Goal: Task Accomplishment & Management: Manage account settings

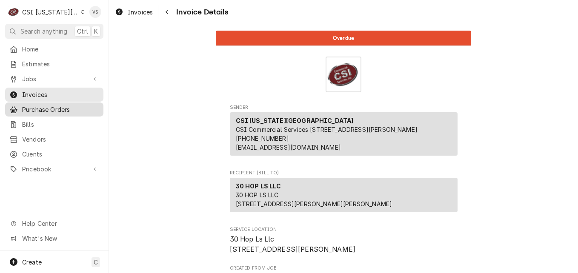
scroll to position [43, 0]
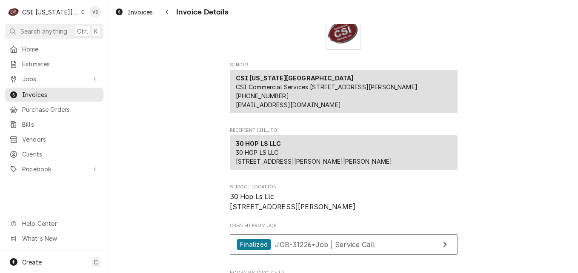
drag, startPoint x: 47, startPoint y: 92, endPoint x: 294, endPoint y: 169, distance: 258.6
click at [47, 92] on span "Invoices" at bounding box center [60, 94] width 77 height 9
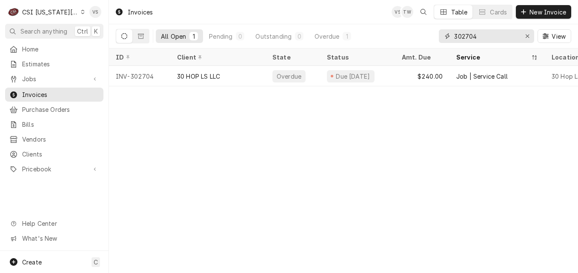
click at [480, 34] on input "302704" at bounding box center [486, 36] width 64 height 14
click at [439, 37] on div "302704" at bounding box center [486, 36] width 95 height 14
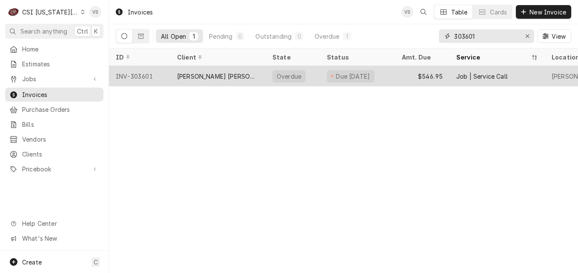
type input "303601"
click at [237, 78] on div "BASKIN ROBBINS- OLATHE" at bounding box center [218, 76] width 82 height 9
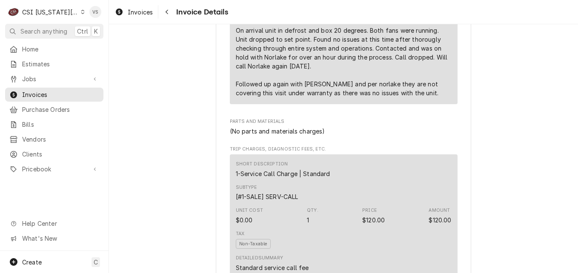
scroll to position [668, 0]
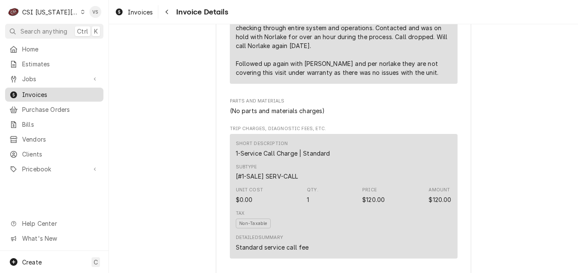
click at [31, 92] on span "Invoices" at bounding box center [60, 94] width 77 height 9
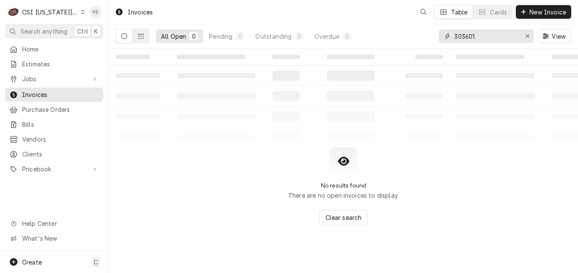
click at [479, 36] on input "303601" at bounding box center [486, 36] width 64 height 14
drag, startPoint x: 477, startPoint y: 37, endPoint x: 431, endPoint y: 36, distance: 46.4
click at [431, 36] on div "All Open 0 Pending 0 Outstanding 0 Overdue 0 303601 View" at bounding box center [343, 36] width 455 height 24
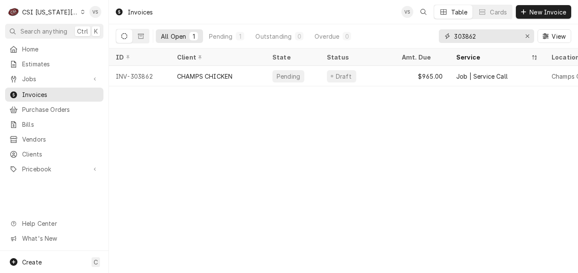
type input "303862"
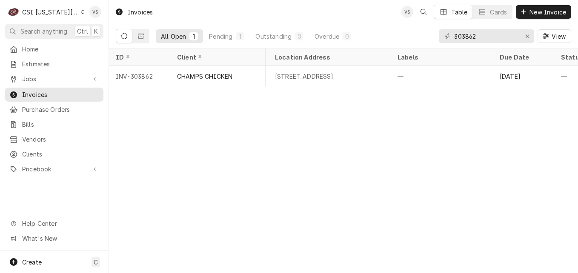
scroll to position [0, 393]
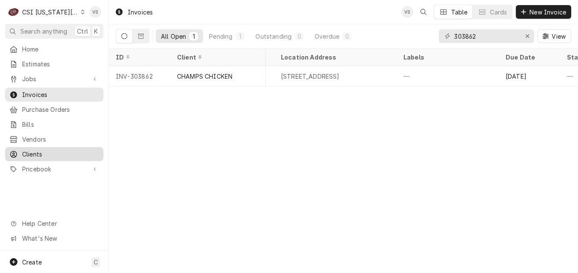
click at [39, 150] on span "Clients" at bounding box center [60, 154] width 77 height 9
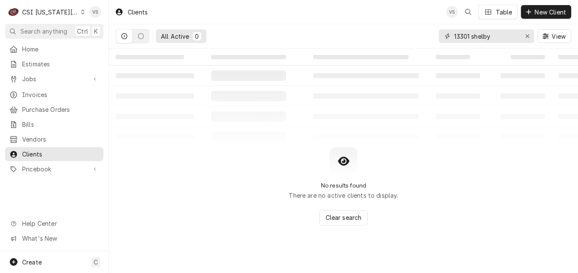
click at [417, 42] on div "All Active 0 13301 shelby View" at bounding box center [343, 36] width 455 height 24
type input "1"
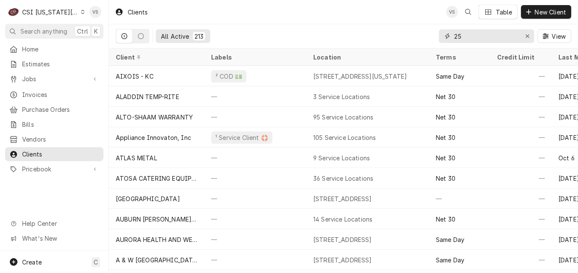
type input "2"
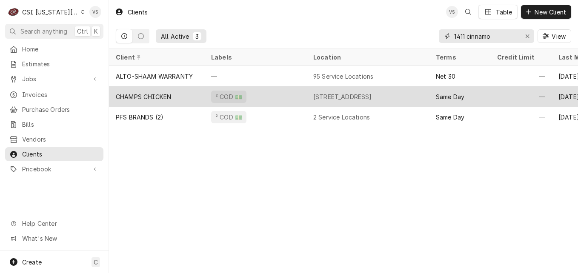
type input "1411 cinnamo"
click at [186, 96] on div "CHAMPS CHICKEN" at bounding box center [156, 96] width 95 height 20
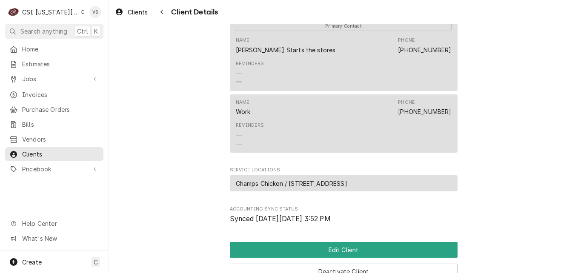
scroll to position [334, 0]
click at [327, 188] on span "Champs Chicken / [STREET_ADDRESS]" at bounding box center [291, 184] width 111 height 9
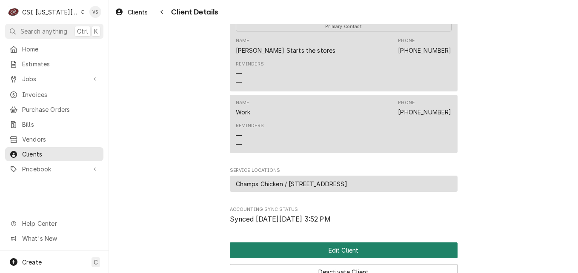
click at [335, 258] on button "Edit Client" at bounding box center [344, 251] width 228 height 16
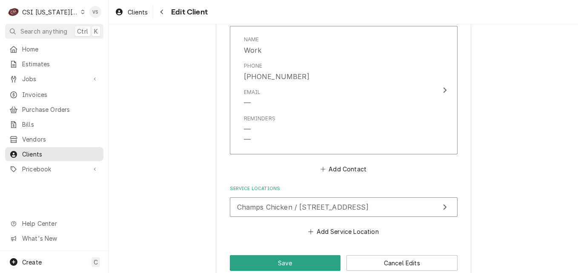
scroll to position [796, 0]
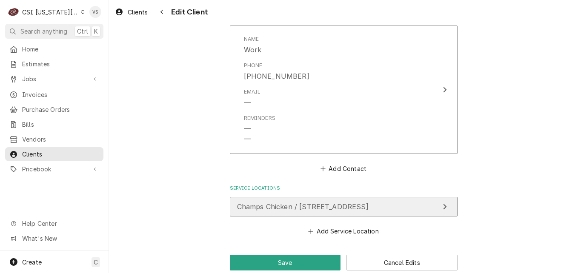
click at [293, 208] on span "Champs Chicken / [STREET_ADDRESS]" at bounding box center [302, 207] width 131 height 9
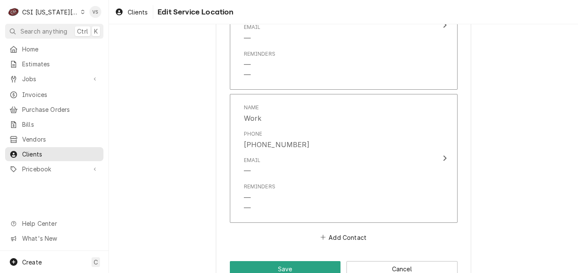
scroll to position [833, 0]
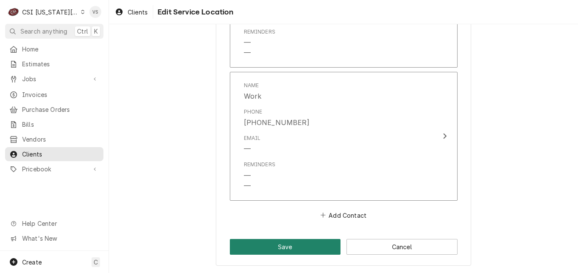
click at [294, 247] on button "Save" at bounding box center [285, 247] width 111 height 16
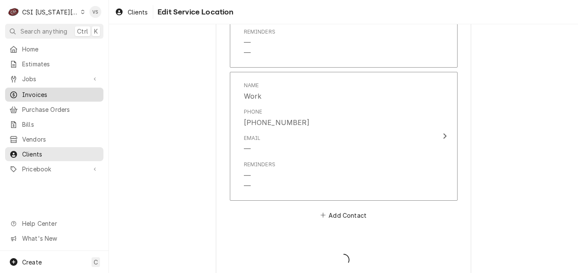
type textarea "x"
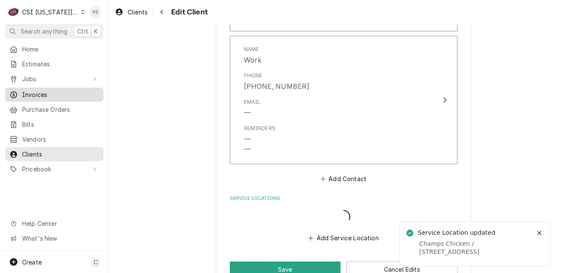
scroll to position [785, 0]
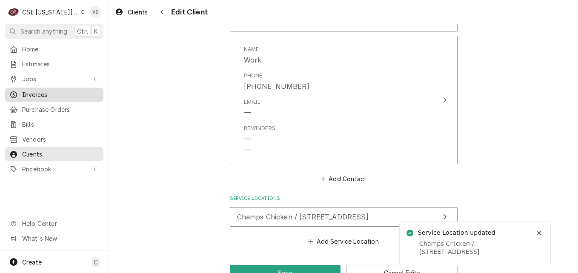
click at [36, 93] on span "Invoices" at bounding box center [60, 94] width 77 height 9
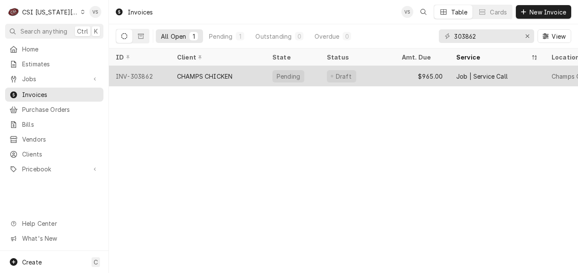
click at [243, 74] on div "CHAMPS CHICKEN" at bounding box center [217, 76] width 95 height 20
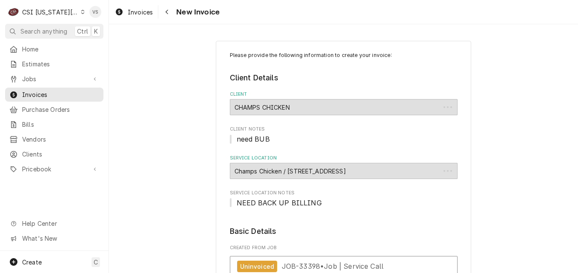
type textarea "x"
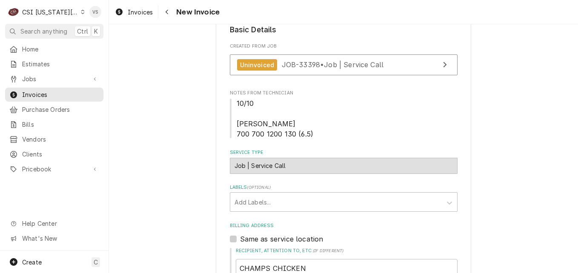
scroll to position [213, 0]
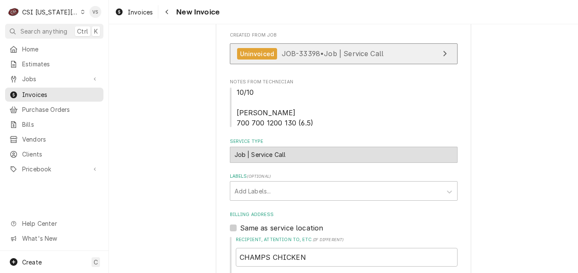
click at [340, 54] on span "JOB-33398 • Job | Service Call" at bounding box center [333, 53] width 102 height 9
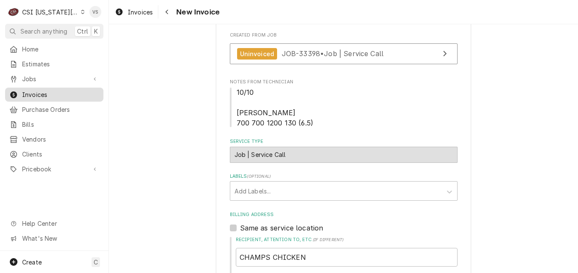
click at [32, 92] on span "Invoices" at bounding box center [60, 94] width 77 height 9
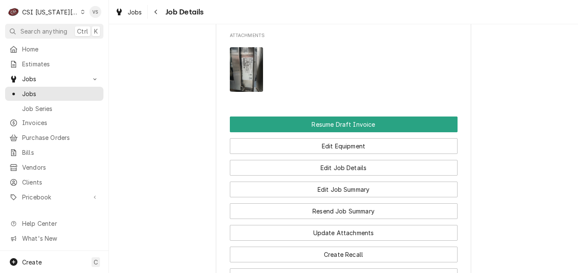
scroll to position [845, 0]
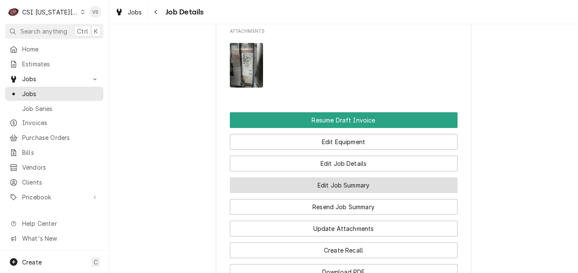
click at [283, 193] on button "Edit Job Summary" at bounding box center [344, 185] width 228 height 16
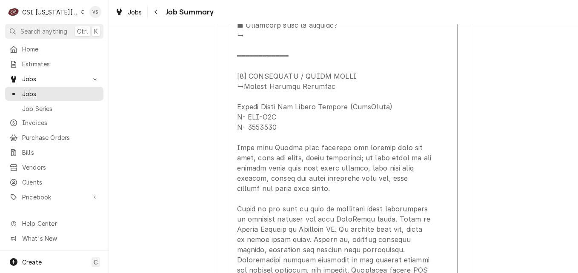
scroll to position [979, 0]
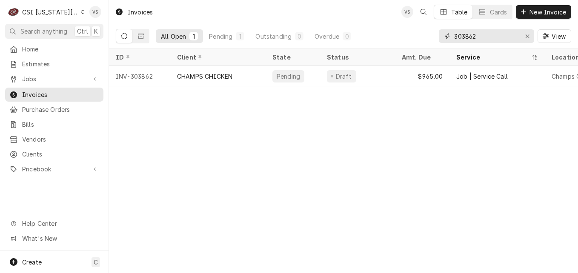
drag, startPoint x: 479, startPoint y: 38, endPoint x: 442, endPoint y: 37, distance: 37.1
click at [437, 35] on div "All Open 1 Pending 1 Outstanding 0 Overdue 0 303862 View" at bounding box center [343, 36] width 455 height 24
type input "3"
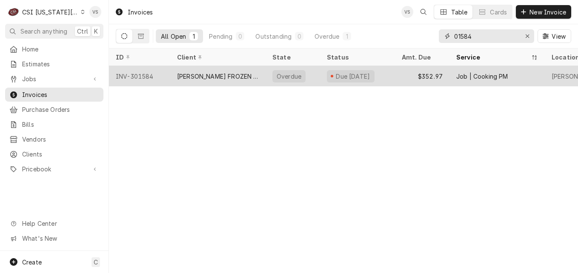
type input "01584"
click at [227, 76] on div "ANDYS FROZEN CUSTARD MAIN" at bounding box center [218, 76] width 82 height 9
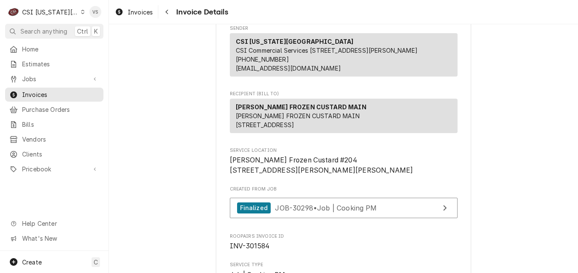
scroll to position [79, 0]
click at [29, 150] on span "Clients" at bounding box center [60, 154] width 77 height 9
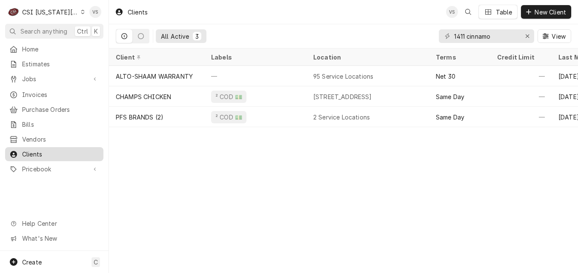
click at [47, 150] on span "Clients" at bounding box center [60, 154] width 77 height 9
click at [441, 37] on div "1411 cinnamo" at bounding box center [486, 36] width 95 height 14
drag, startPoint x: 471, startPoint y: 35, endPoint x: 454, endPoint y: 36, distance: 17.1
click at [446, 37] on div "1411 cinnamo" at bounding box center [486, 36] width 95 height 14
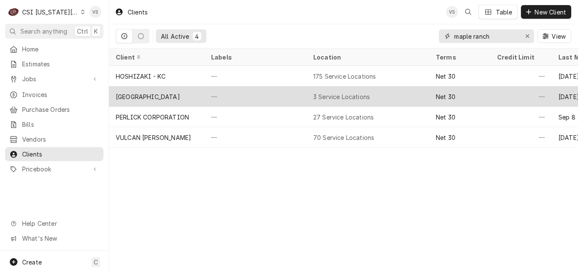
type input "maple ranch"
click at [140, 97] on div "MAPLE RANCH" at bounding box center [148, 96] width 64 height 9
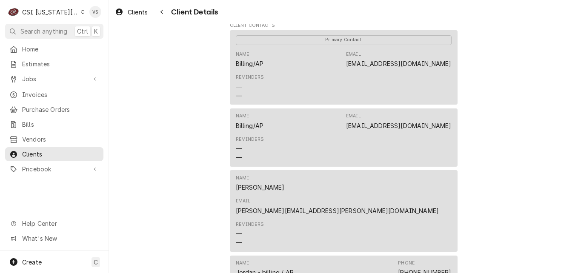
scroll to position [383, 0]
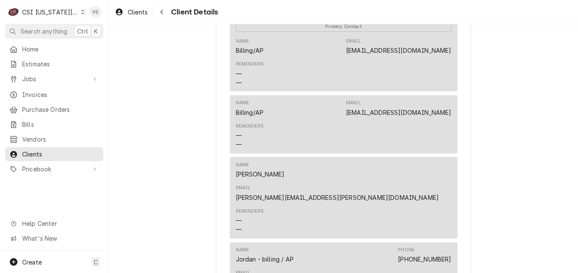
click at [325, 88] on div "Reminders — —" at bounding box center [344, 74] width 216 height 32
click at [323, 88] on div "Reminders — —" at bounding box center [344, 74] width 216 height 32
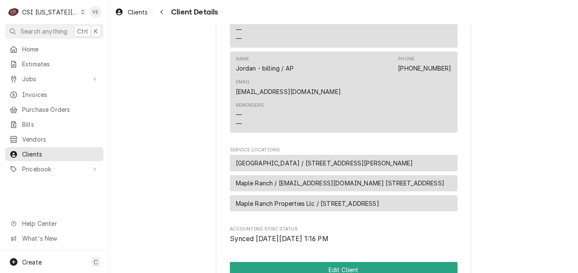
scroll to position [638, 0]
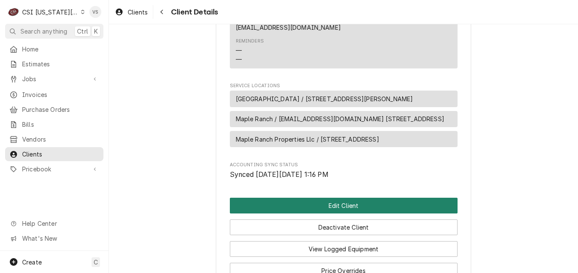
click at [316, 198] on button "Edit Client" at bounding box center [344, 206] width 228 height 16
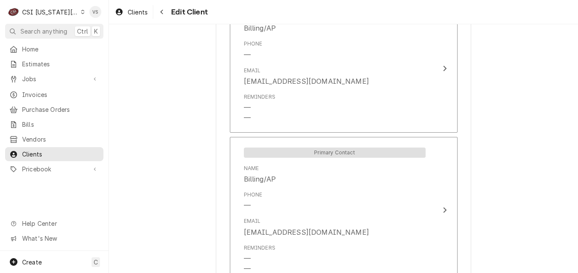
scroll to position [759, 0]
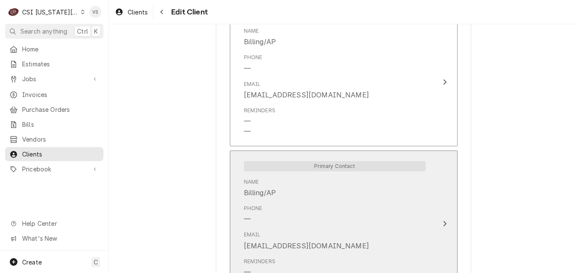
click at [430, 208] on button "Primary Contact Name Billing/AP Phone — Email accounting@maple-ranch.com Remind…" at bounding box center [344, 224] width 228 height 147
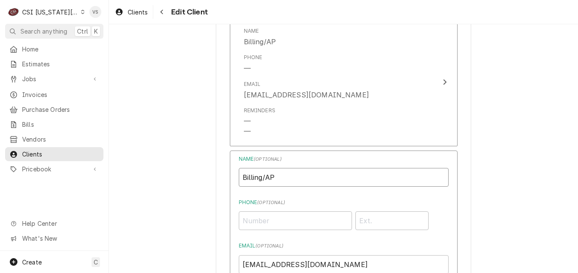
click at [288, 173] on input "Billing/AP" at bounding box center [344, 177] width 210 height 19
click at [288, 177] on input "Billing/AP" at bounding box center [344, 177] width 210 height 19
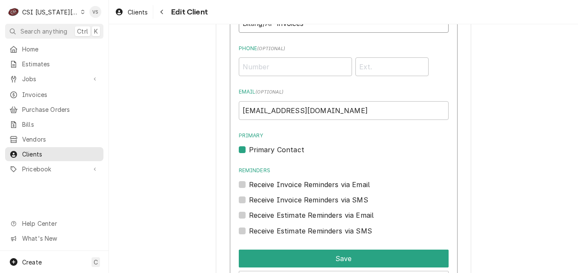
scroll to position [930, 0]
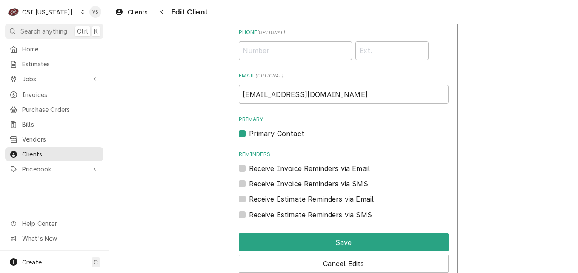
type input "Billing/AP-invoices"
click at [249, 170] on label "Receive Invoice Reminders via Email" at bounding box center [309, 168] width 121 height 10
click at [249, 170] on input "Reminders" at bounding box center [354, 172] width 210 height 19
checkbox input "true"
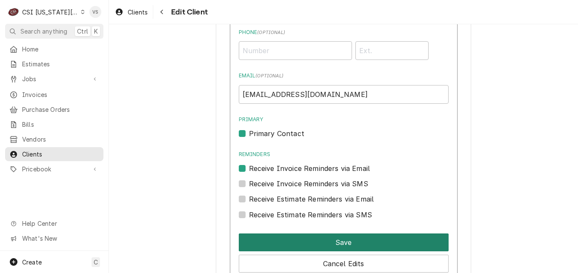
click at [305, 246] on button "Save" at bounding box center [344, 243] width 210 height 18
type textarea "x"
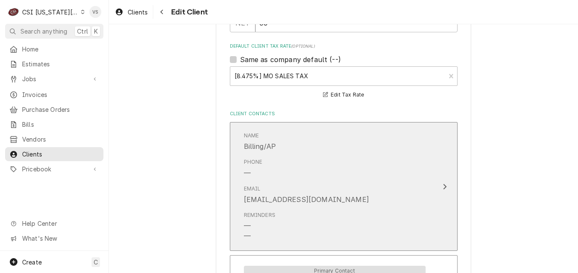
scroll to position [681, 0]
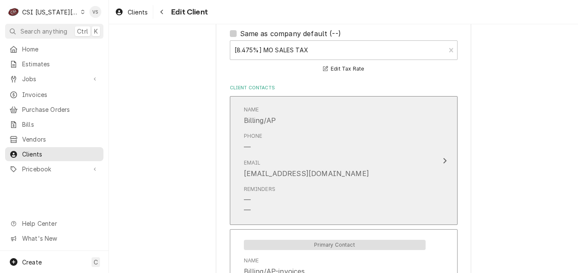
click at [408, 152] on div "Phone —" at bounding box center [335, 142] width 182 height 26
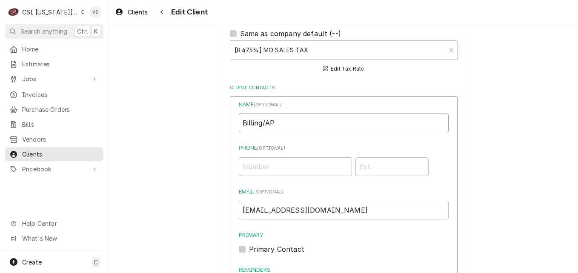
click at [282, 123] on input "Billing/AP" at bounding box center [344, 123] width 210 height 19
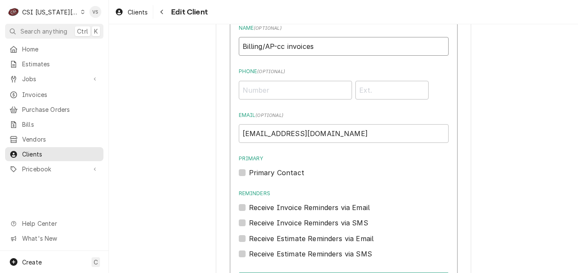
scroll to position [766, 0]
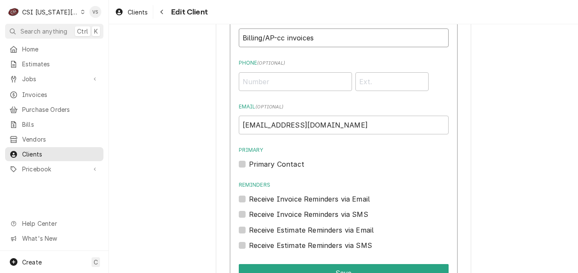
type input "Billing/AP-cc invoices"
click at [249, 200] on label "Receive Invoice Reminders via Email" at bounding box center [309, 199] width 121 height 10
click at [249, 200] on input "Reminders" at bounding box center [354, 203] width 210 height 19
checkbox input "true"
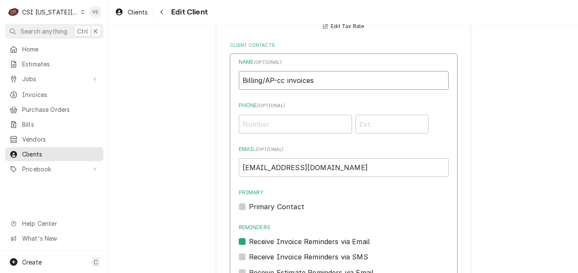
click at [282, 79] on input "Billing/AP-cc invoices" at bounding box center [344, 80] width 210 height 19
drag, startPoint x: 270, startPoint y: 79, endPoint x: 236, endPoint y: 79, distance: 34.5
click at [239, 79] on input "Billing/AP-cc invoices" at bounding box center [344, 80] width 210 height 19
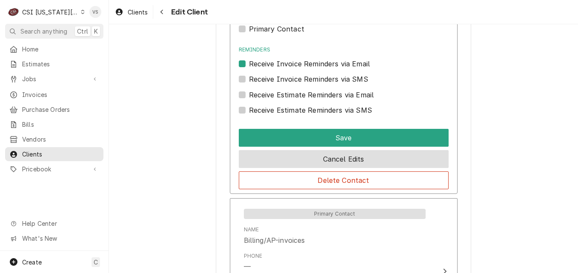
scroll to position [893, 0]
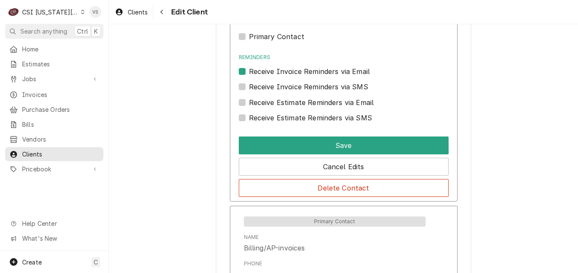
type input "Susi-cc invoices"
click at [249, 100] on label "Receive Estimate Reminders via Email" at bounding box center [311, 102] width 125 height 10
click at [249, 100] on input "Contact Edit Form" at bounding box center [354, 106] width 210 height 19
checkbox input "true"
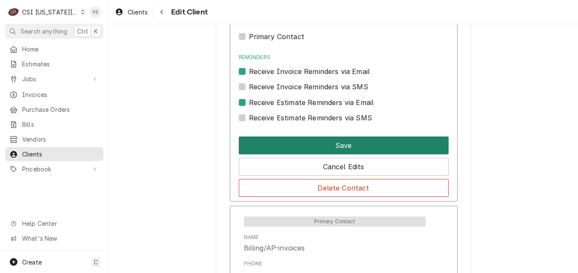
click at [300, 144] on button "Save" at bounding box center [344, 146] width 210 height 18
type textarea "x"
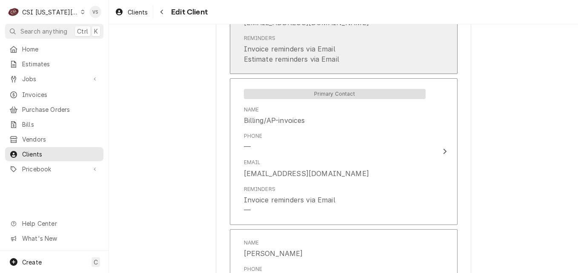
scroll to position [917, 0]
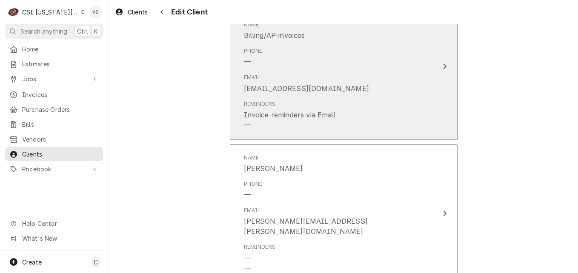
click at [411, 74] on div "Email accounting@maple-ranch.com" at bounding box center [335, 83] width 182 height 26
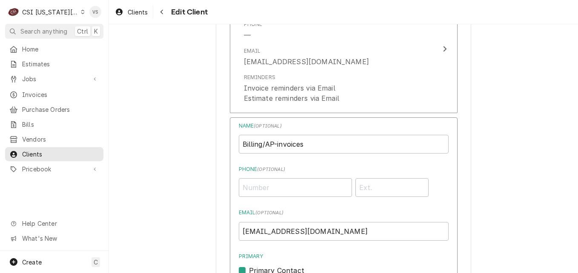
scroll to position [791, 0]
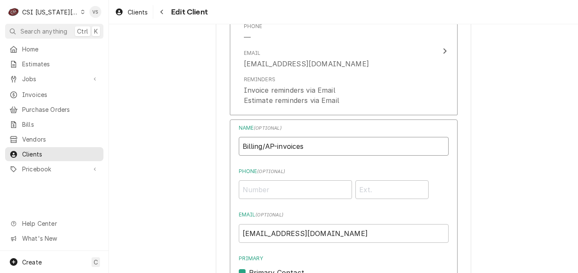
drag, startPoint x: 323, startPoint y: 141, endPoint x: 235, endPoint y: 141, distance: 88.1
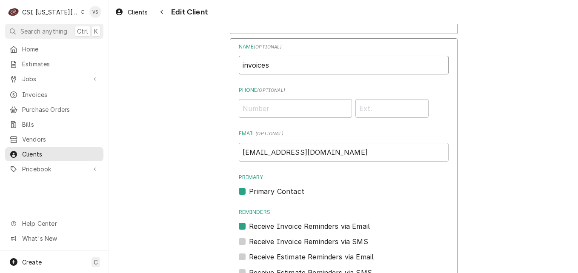
scroll to position [961, 0]
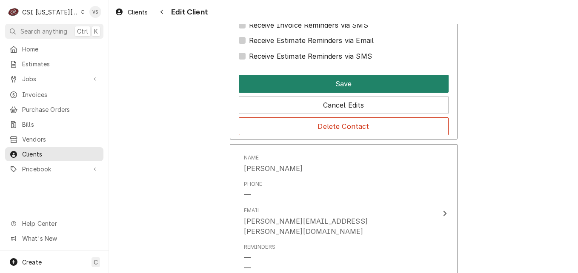
type input "invoices"
click at [270, 86] on button "Save" at bounding box center [344, 84] width 210 height 18
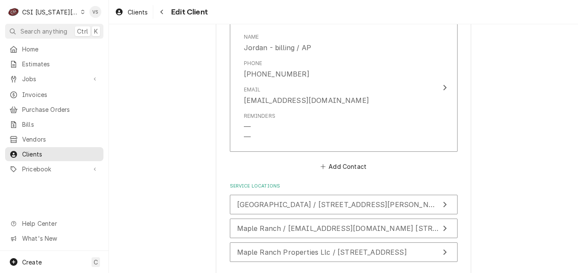
scroll to position [1232, 0]
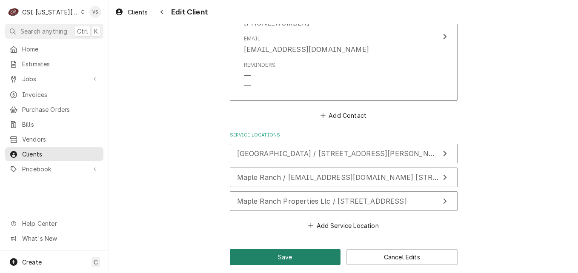
click at [280, 249] on button "Save" at bounding box center [285, 257] width 111 height 16
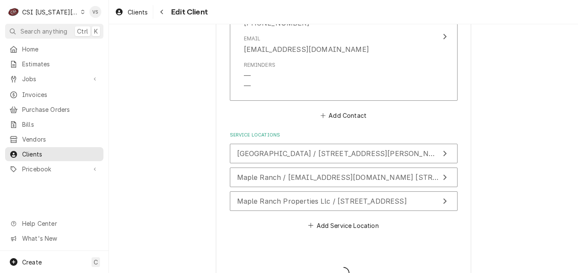
type textarea "x"
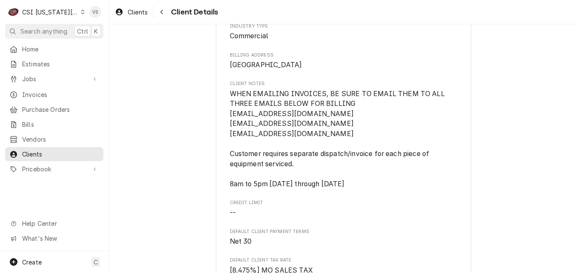
scroll to position [85, 0]
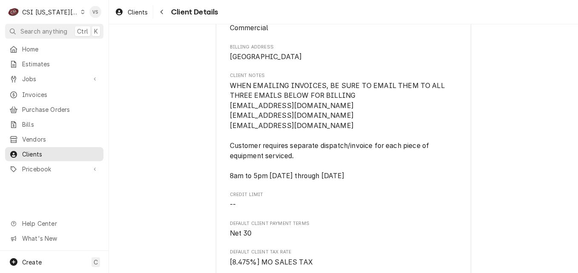
click at [81, 12] on icon "Dynamic Content Wrapper" at bounding box center [83, 12] width 4 height 4
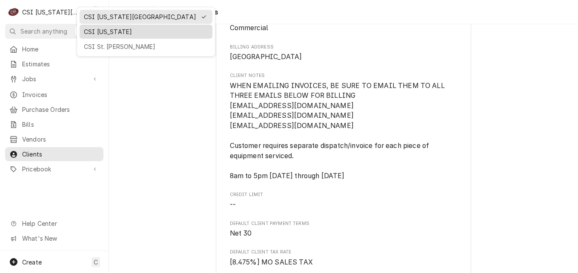
click at [96, 31] on div "CSI [US_STATE]" at bounding box center [146, 31] width 124 height 9
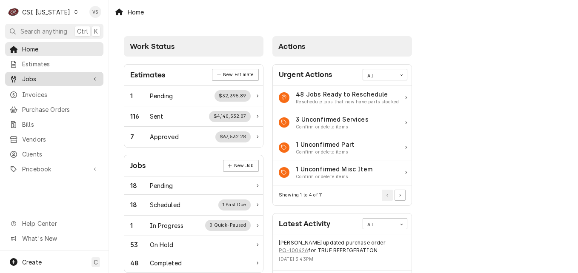
click at [46, 80] on span "Jobs" at bounding box center [54, 78] width 64 height 9
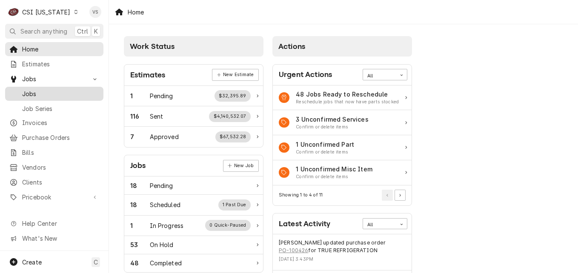
click at [64, 90] on span "Jobs" at bounding box center [60, 93] width 77 height 9
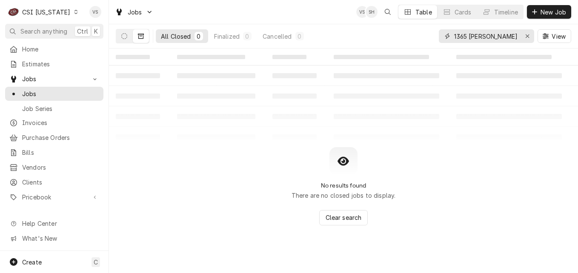
drag, startPoint x: 508, startPoint y: 36, endPoint x: 419, endPoint y: 38, distance: 89.4
click at [422, 39] on div "All Closed 0 Finalized 0 Cancelled 0 1365 jungermann View" at bounding box center [343, 36] width 455 height 24
type input "1"
type input "10714"
click at [125, 38] on icon "Dynamic Content Wrapper" at bounding box center [124, 36] width 6 height 6
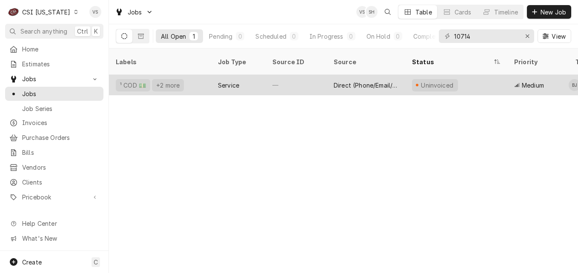
click at [269, 76] on div "—" at bounding box center [295, 85] width 61 height 20
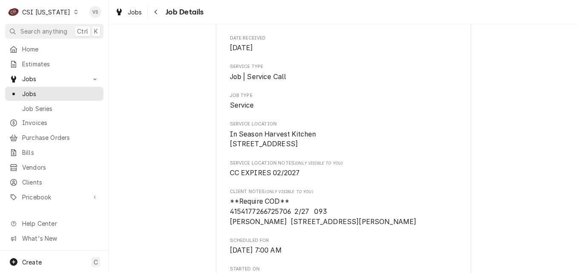
scroll to position [255, 0]
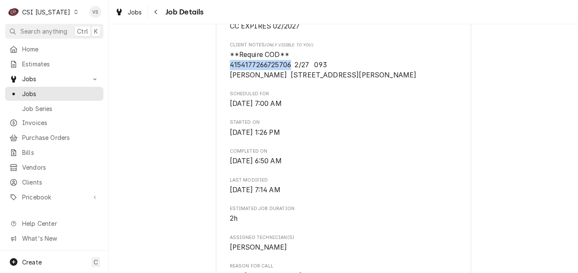
drag, startPoint x: 289, startPoint y: 75, endPoint x: 221, endPoint y: 75, distance: 68.1
drag, startPoint x: 221, startPoint y: 75, endPoint x: 241, endPoint y: 73, distance: 20.5
copy span "4154177266725706"
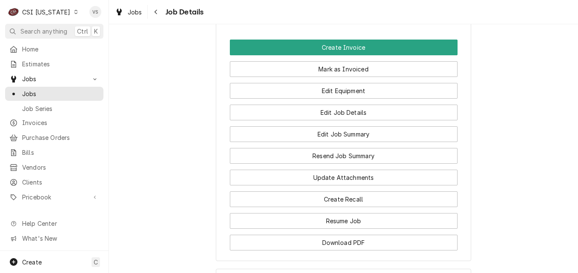
scroll to position [723, 0]
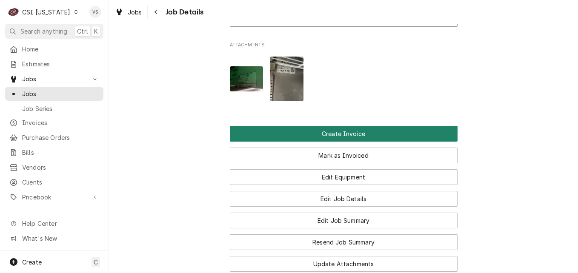
click at [290, 134] on button "Create Invoice" at bounding box center [344, 134] width 228 height 16
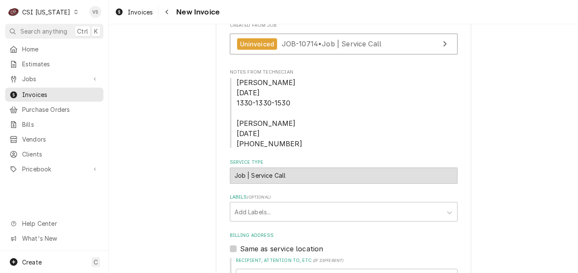
scroll to position [243, 0]
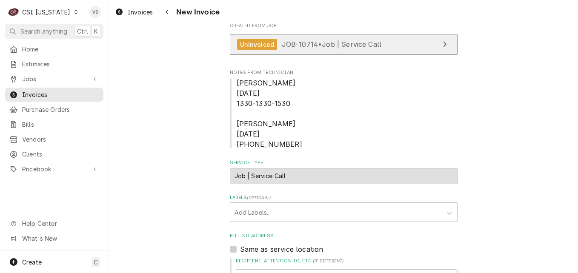
click at [307, 42] on span "JOB-10714 • Job | Service Call" at bounding box center [332, 44] width 100 height 9
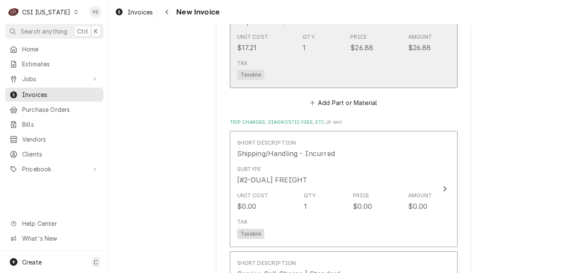
scroll to position [2242, 0]
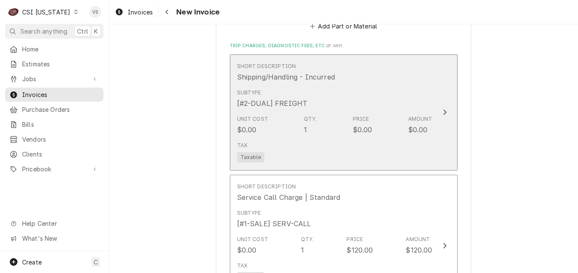
click at [335, 86] on div "Subtype [#2-DUAL] FREIGHT" at bounding box center [334, 99] width 195 height 26
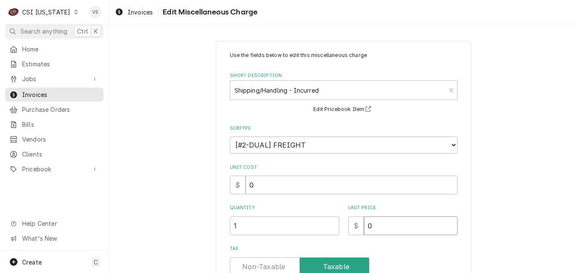
click at [365, 228] on input "0" at bounding box center [411, 226] width 94 height 19
click at [367, 225] on input "0" at bounding box center [411, 226] width 94 height 19
drag, startPoint x: 370, startPoint y: 227, endPoint x: 377, endPoint y: 224, distance: 7.6
click at [364, 228] on input "0" at bounding box center [411, 226] width 94 height 19
type textarea "x"
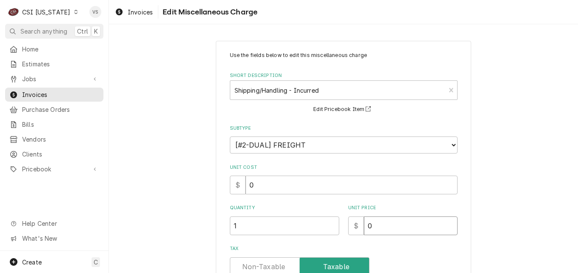
type input "1"
type textarea "x"
type input "17"
type textarea "x"
type input "17.2"
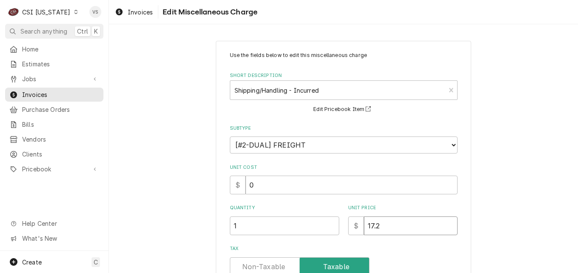
type textarea "x"
type input "17.21"
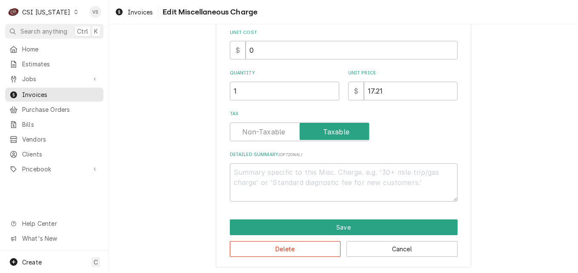
scroll to position [137, 0]
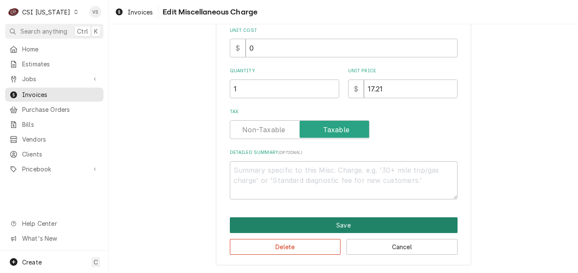
click at [294, 224] on button "Save" at bounding box center [344, 225] width 228 height 16
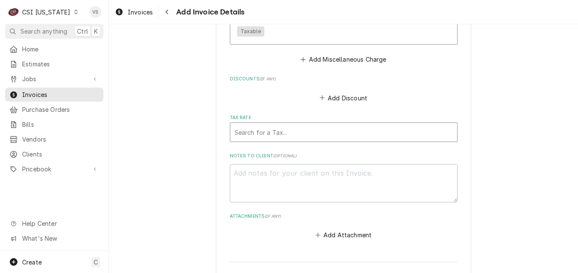
scroll to position [2635, 0]
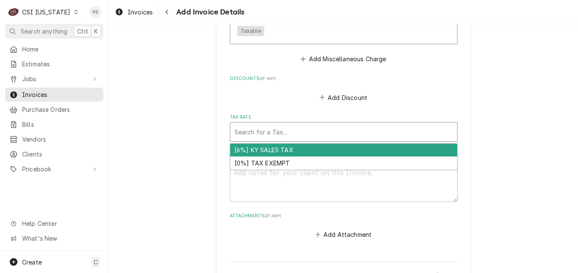
click at [241, 124] on div "Tax Rate" at bounding box center [343, 131] width 218 height 15
click at [252, 144] on div "[6%] KY SALES TAX" at bounding box center [343, 150] width 227 height 13
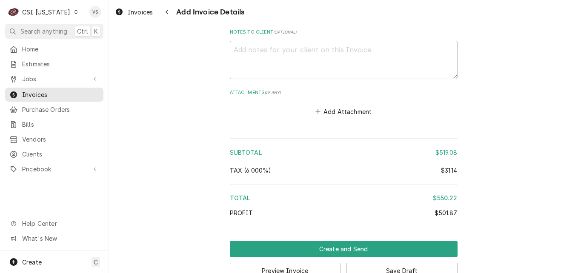
scroll to position [2776, 0]
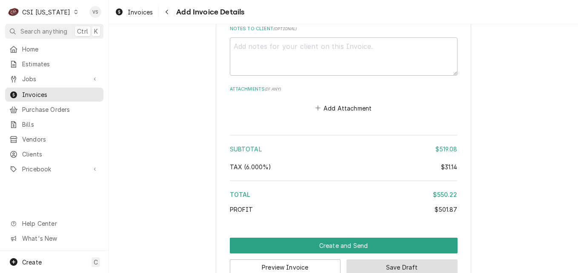
click at [362, 260] on button "Save Draft" at bounding box center [401, 268] width 111 height 16
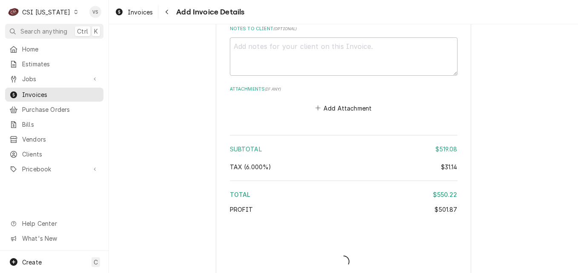
scroll to position [2771, 0]
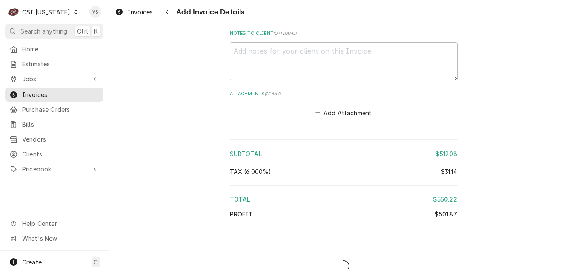
type textarea "x"
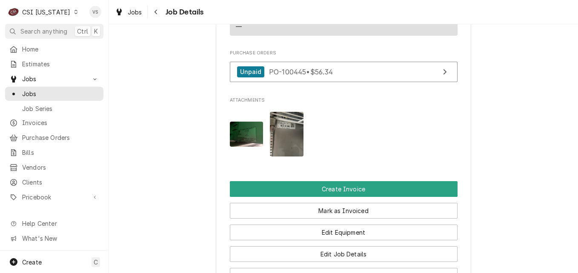
scroll to position [625, 0]
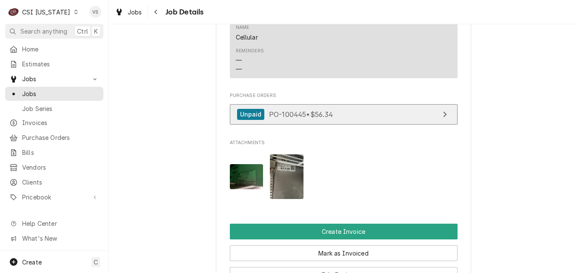
click at [281, 116] on span "PO-100445 • $56.34" at bounding box center [301, 114] width 64 height 9
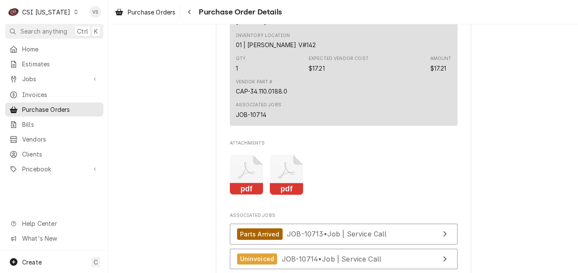
scroll to position [845, 0]
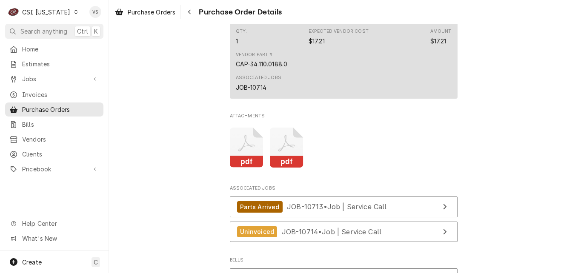
click at [285, 168] on icon "Attachments" at bounding box center [287, 148] width 34 height 40
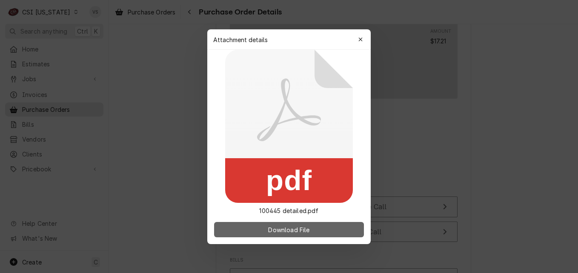
click at [294, 228] on span "Download File" at bounding box center [288, 229] width 45 height 9
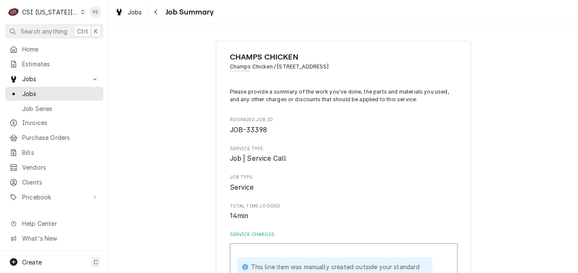
scroll to position [1034, 0]
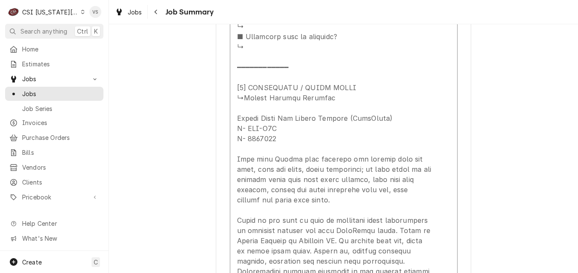
type textarea "x"
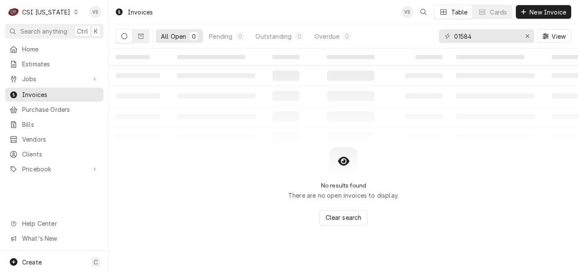
click at [121, 38] on icon "Dynamic Content Wrapper" at bounding box center [124, 36] width 6 height 6
click at [69, 96] on div "Invoices" at bounding box center [54, 94] width 95 height 11
click at [34, 78] on span "Jobs" at bounding box center [54, 78] width 64 height 9
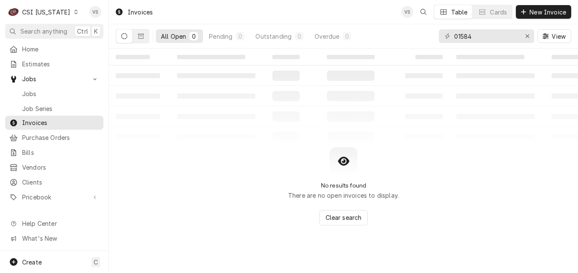
click at [32, 89] on span "Jobs" at bounding box center [60, 93] width 77 height 9
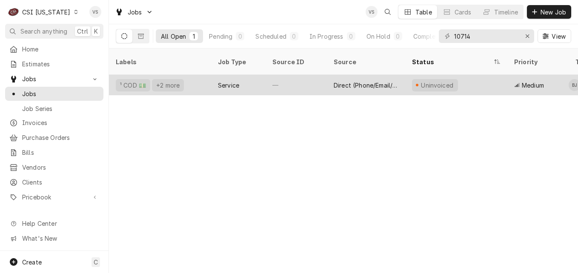
click at [302, 78] on div "—" at bounding box center [295, 85] width 61 height 20
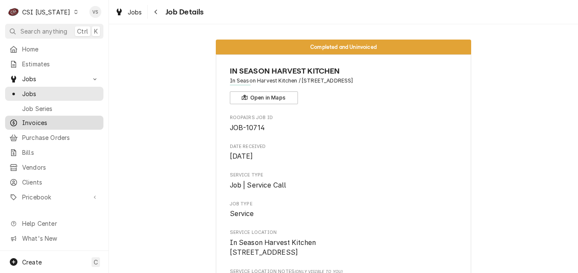
click at [30, 119] on span "Invoices" at bounding box center [60, 122] width 77 height 9
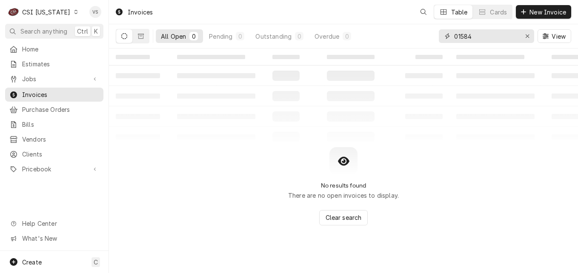
click at [436, 37] on div "All Open 0 Pending 0 Outstanding 0 Overdue 0 01584 View" at bounding box center [343, 36] width 455 height 24
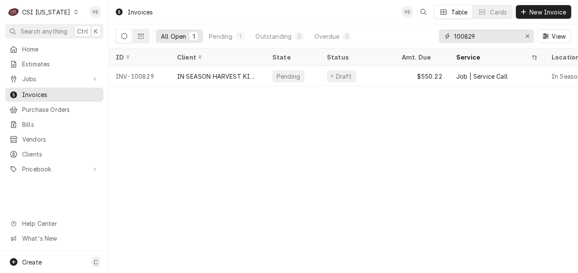
type input "100829"
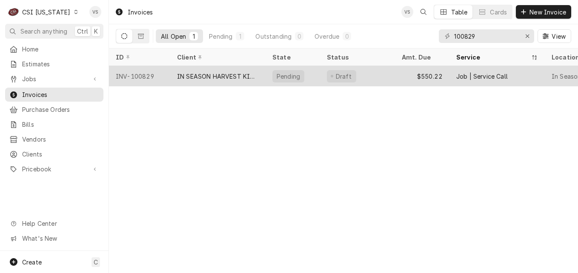
click at [227, 74] on div "IN SEASON HARVEST KITCHEN" at bounding box center [218, 76] width 82 height 9
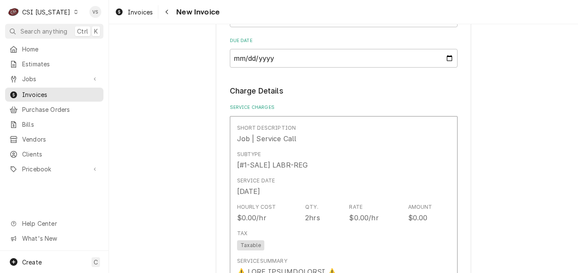
scroll to position [996, 0]
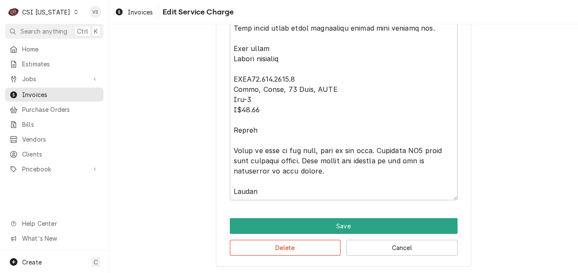
scroll to position [1003, 0]
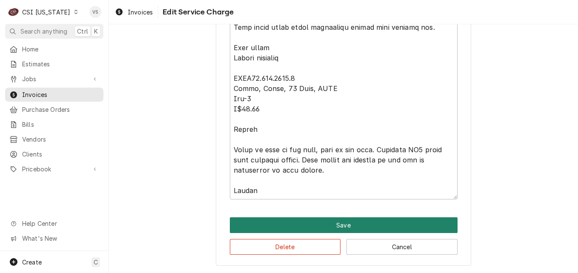
click at [354, 229] on button "Save" at bounding box center [344, 225] width 228 height 16
type textarea "x"
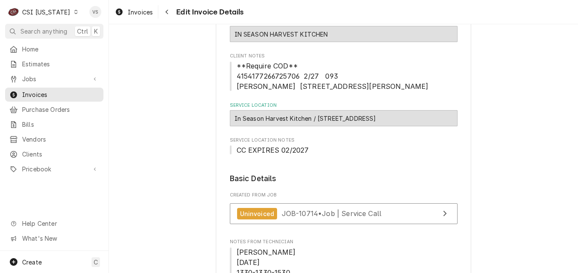
scroll to position [73, 0]
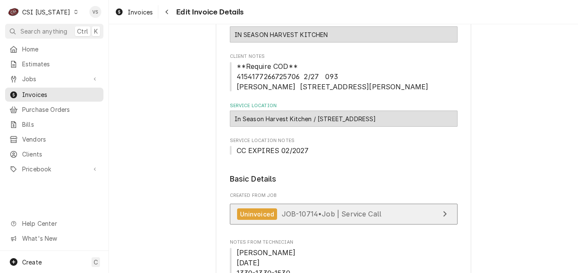
click at [335, 213] on span "JOB-10714 • Job | Service Call" at bounding box center [332, 214] width 100 height 9
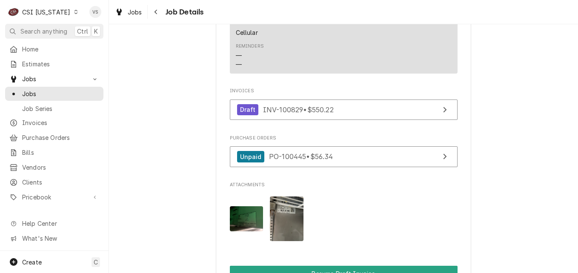
scroll to position [632, 0]
